Goal: Task Accomplishment & Management: Complete application form

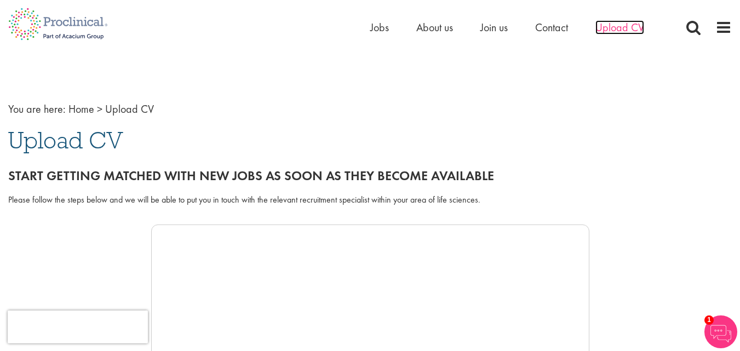
click at [622, 26] on span "Upload CV" at bounding box center [619, 27] width 49 height 14
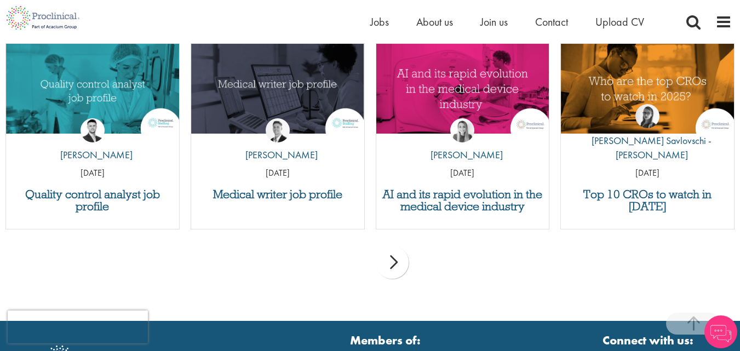
scroll to position [1110, 0]
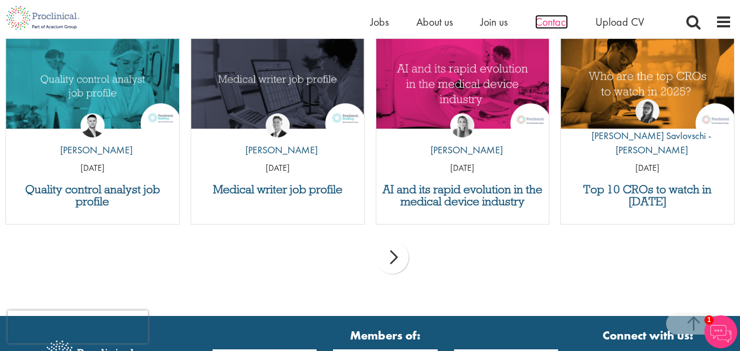
click at [567, 23] on span "Contact" at bounding box center [551, 22] width 33 height 14
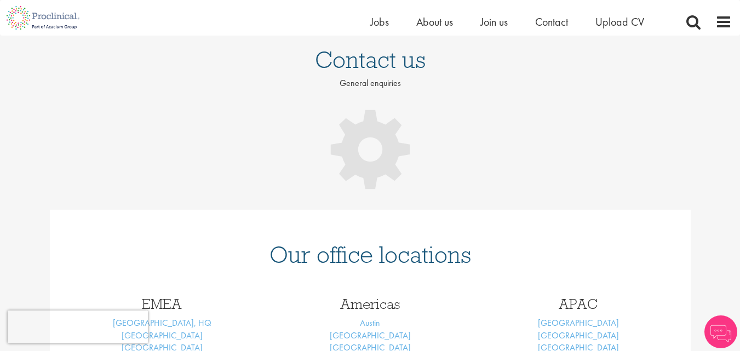
scroll to position [110, 0]
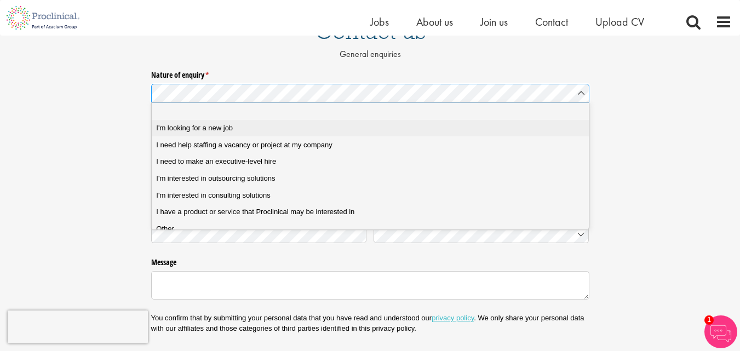
click at [181, 126] on span "I'm looking for a new job" at bounding box center [194, 128] width 77 height 10
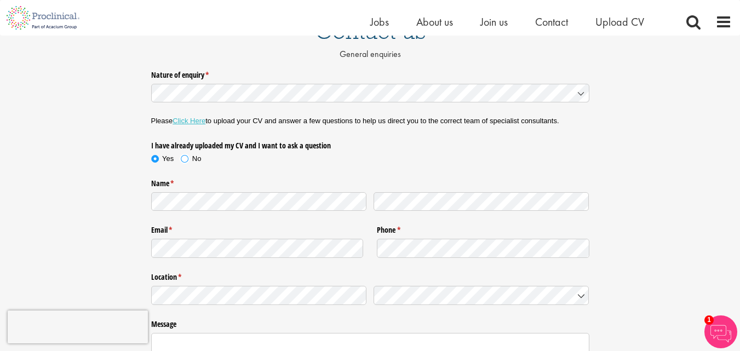
click at [182, 156] on span at bounding box center [184, 158] width 11 height 11
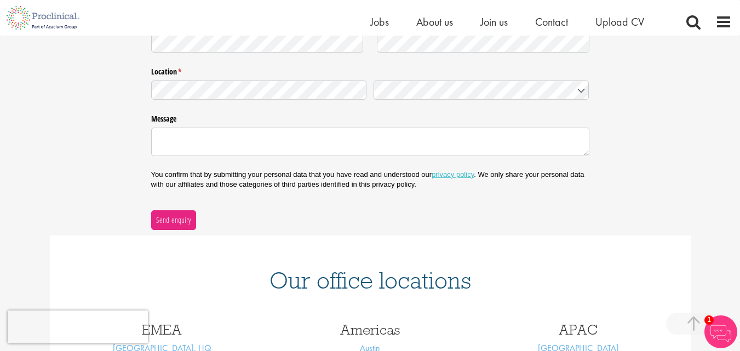
scroll to position [329, 0]
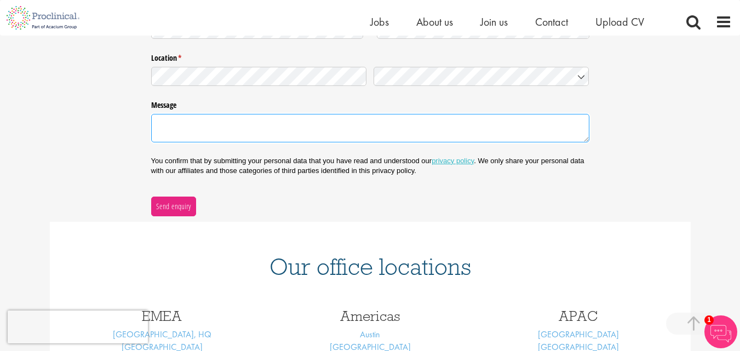
click at [199, 121] on textarea "Message" at bounding box center [370, 128] width 438 height 28
paste textarea "9/8/25"
type textarea "9/8/25"
drag, startPoint x: 182, startPoint y: 124, endPoint x: 152, endPoint y: 124, distance: 29.6
click at [152, 124] on textarea "9/8/25" at bounding box center [370, 128] width 438 height 28
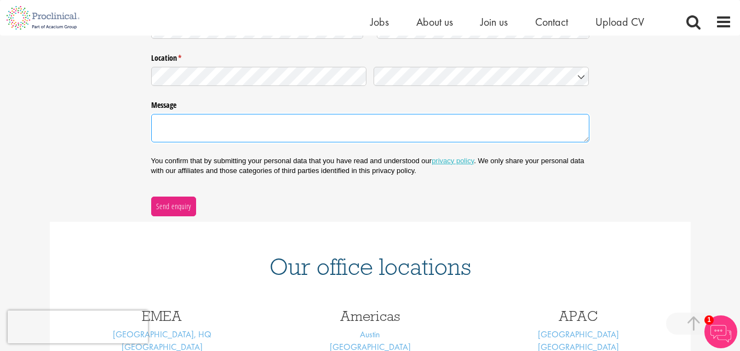
paste textarea "Dynamic supply chain executive with 17+ years of comprehensive experience in en…"
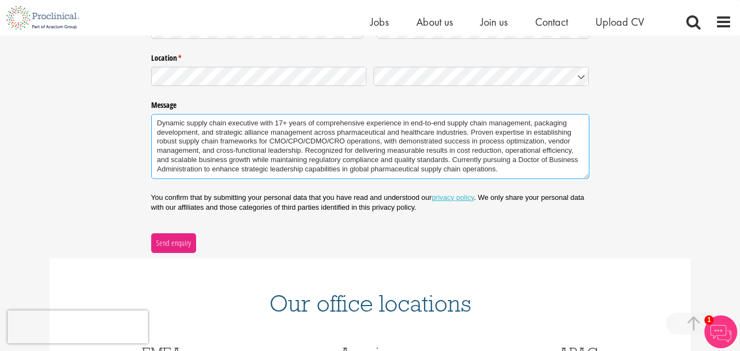
type textarea "Dynamic supply chain executive with 17+ years of comprehensive experience in en…"
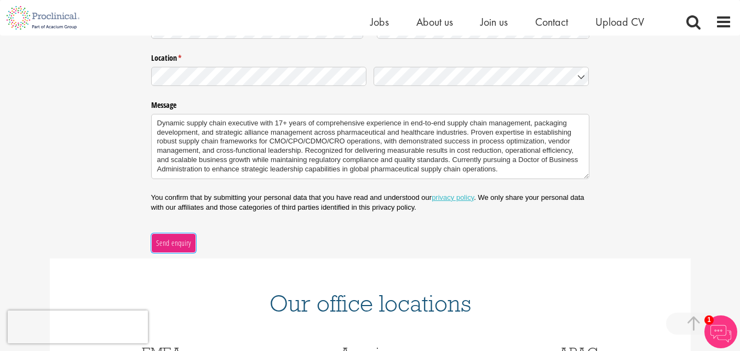
click at [177, 245] on span "Send enquiry" at bounding box center [174, 243] width 36 height 12
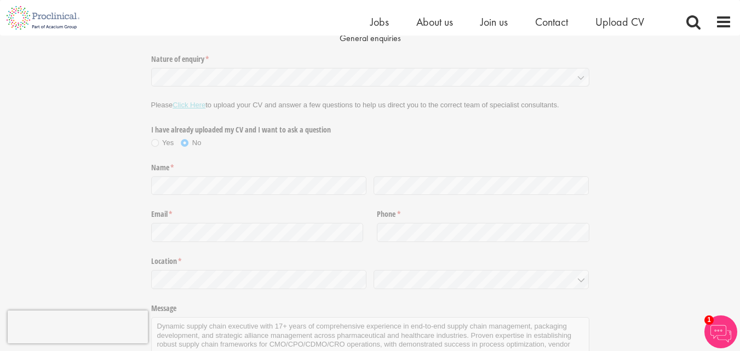
scroll to position [110, 0]
